Goal: Task Accomplishment & Management: Manage account settings

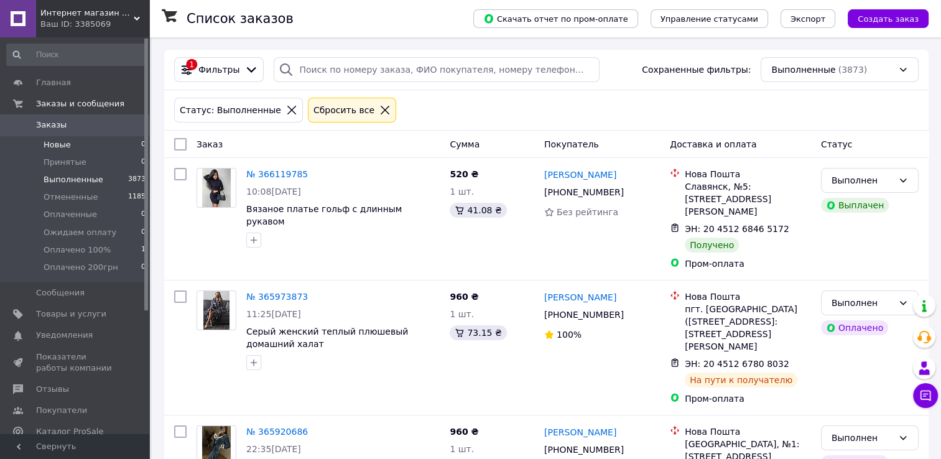
click at [78, 149] on li "Новые 0" at bounding box center [76, 144] width 153 height 17
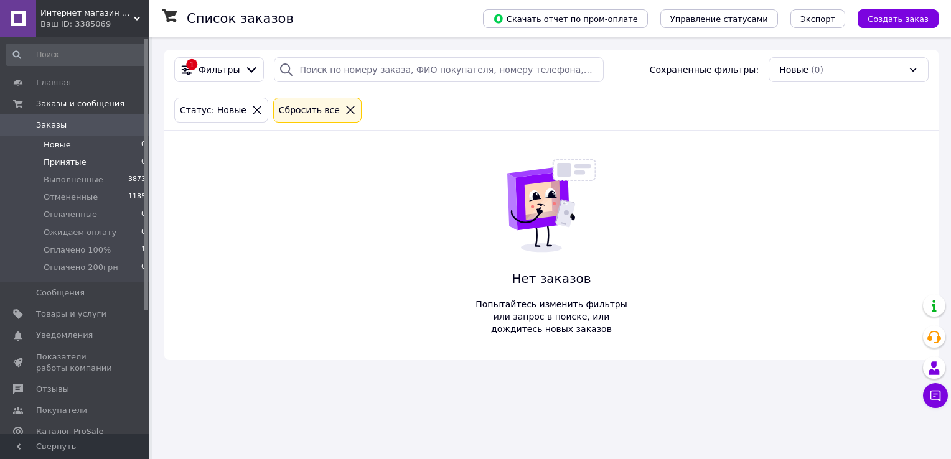
click at [83, 161] on li "Принятые 0" at bounding box center [76, 162] width 153 height 17
click at [86, 233] on span "Ожидаем оплату" at bounding box center [80, 232] width 73 height 11
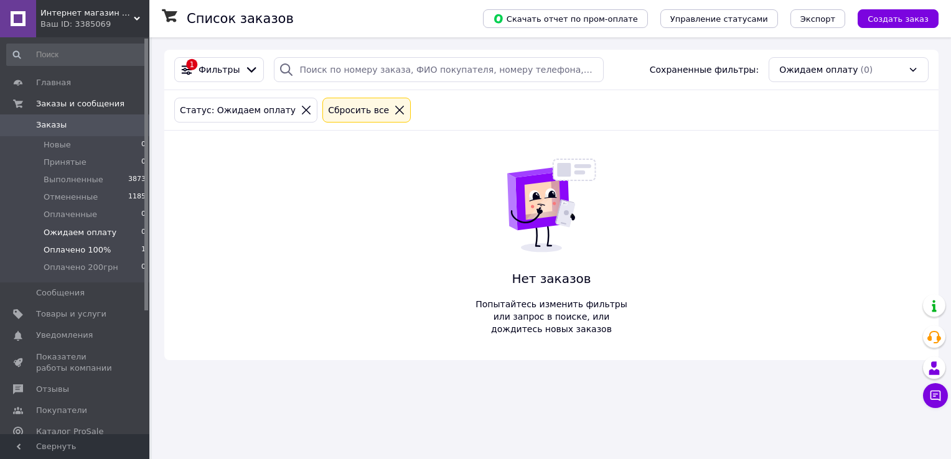
click at [99, 248] on span "Оплачено 100%" at bounding box center [77, 250] width 67 height 11
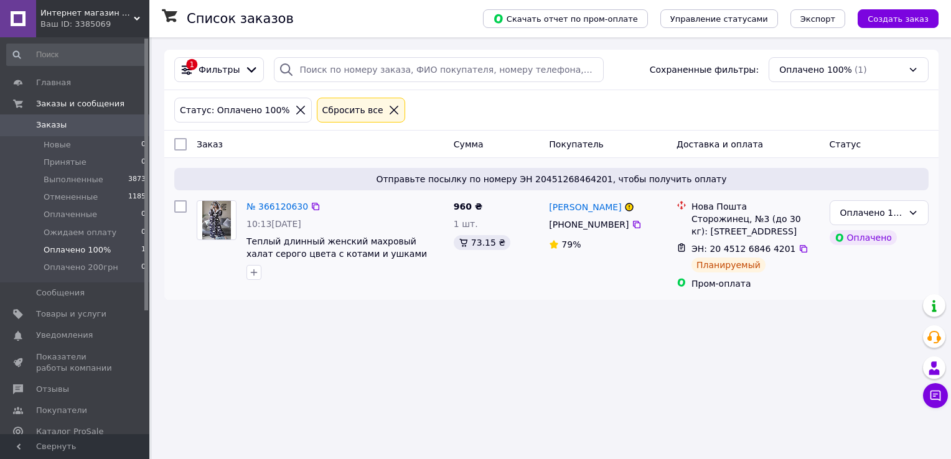
click at [265, 215] on div "№ 366120630 10:13, 11.10.2025 Теплый длинный женский махровый халат серого цвет…" at bounding box center [344, 240] width 207 height 90
click at [264, 208] on link "№ 366120630" at bounding box center [277, 207] width 62 height 10
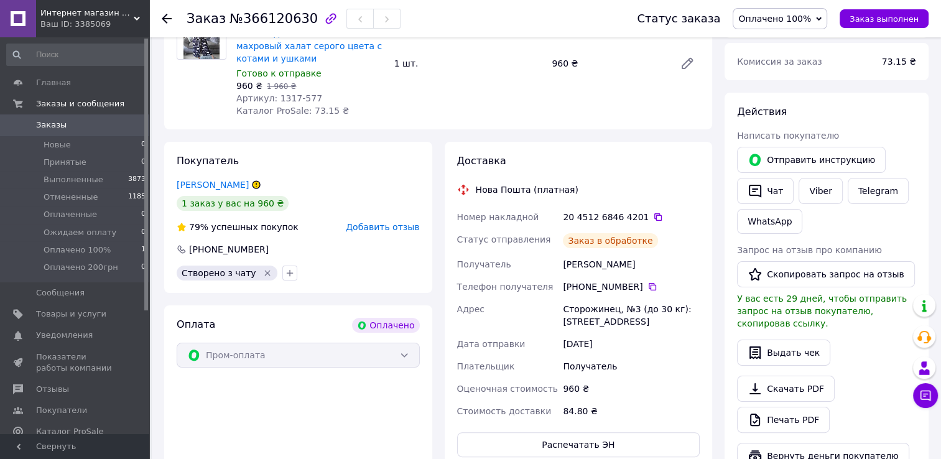
scroll to position [187, 0]
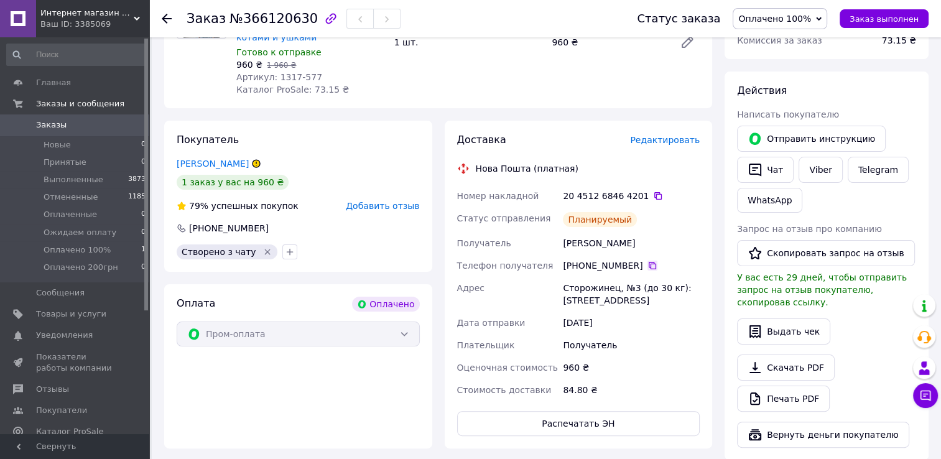
click at [648, 268] on icon at bounding box center [653, 266] width 10 height 10
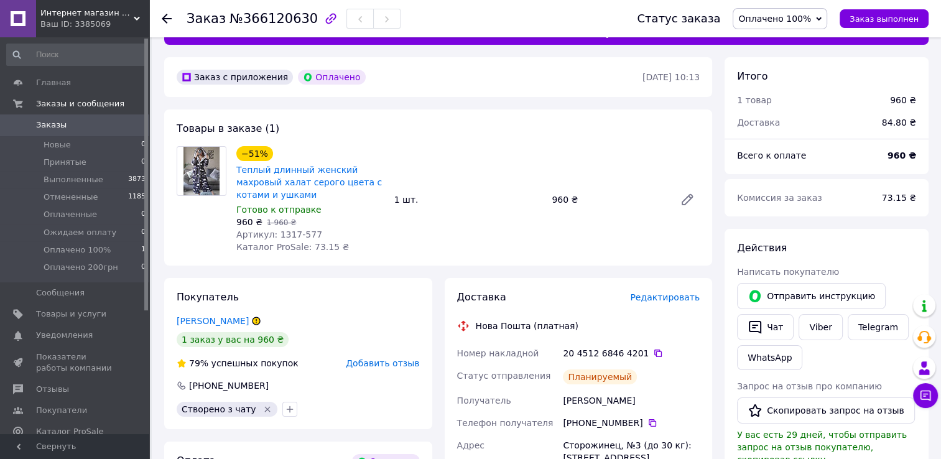
scroll to position [0, 0]
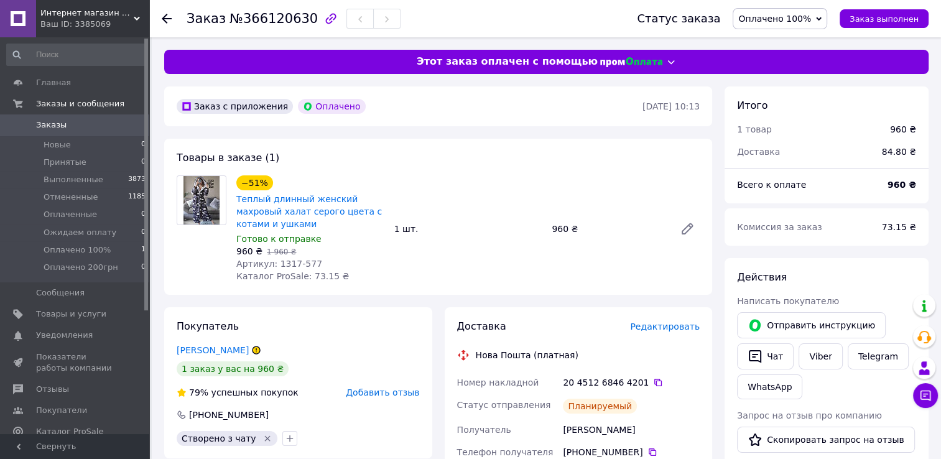
click at [879, 9] on div "Статус заказа Оплачено 100% Принят Выполнен Отменен Оплаченный Ожидаем оплату О…" at bounding box center [777, 18] width 304 height 21
click at [873, 19] on span "Заказ выполнен" at bounding box center [884, 18] width 69 height 9
